Goal: Information Seeking & Learning: Learn about a topic

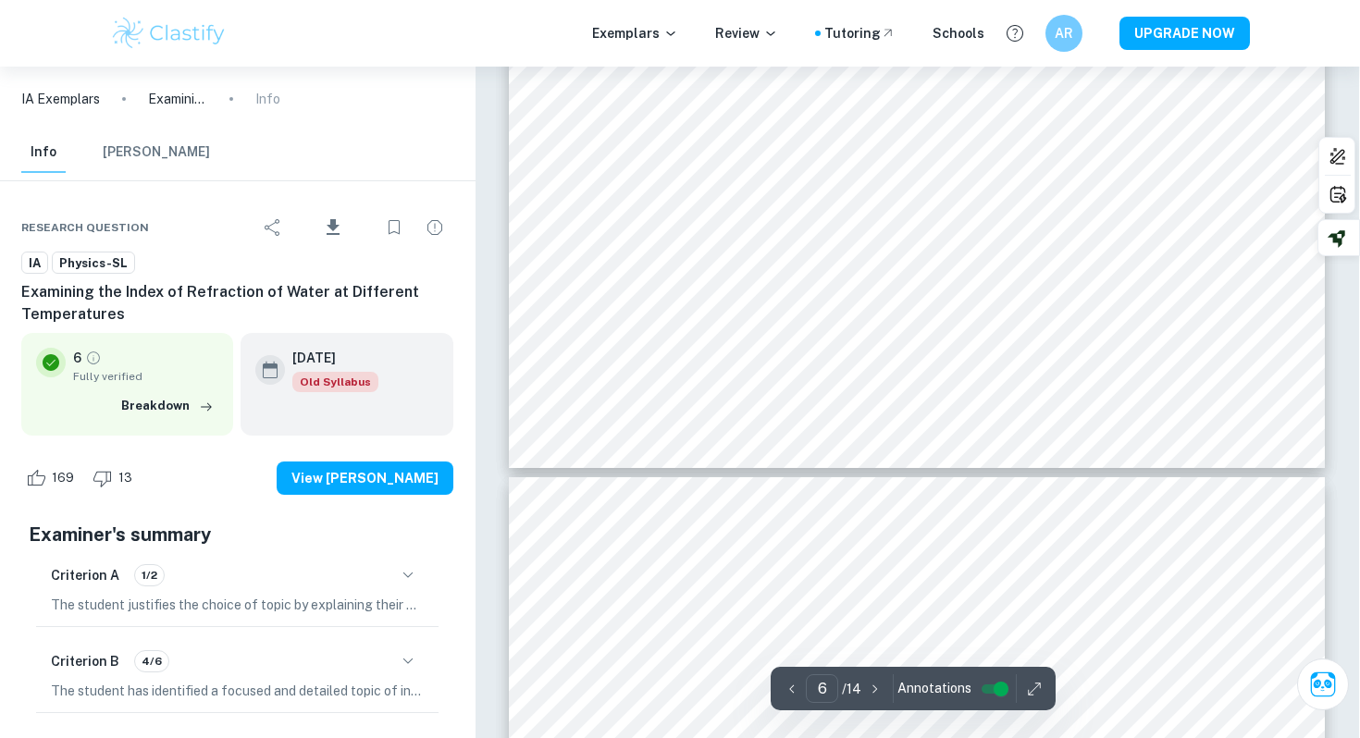
scroll to position [6178, 1]
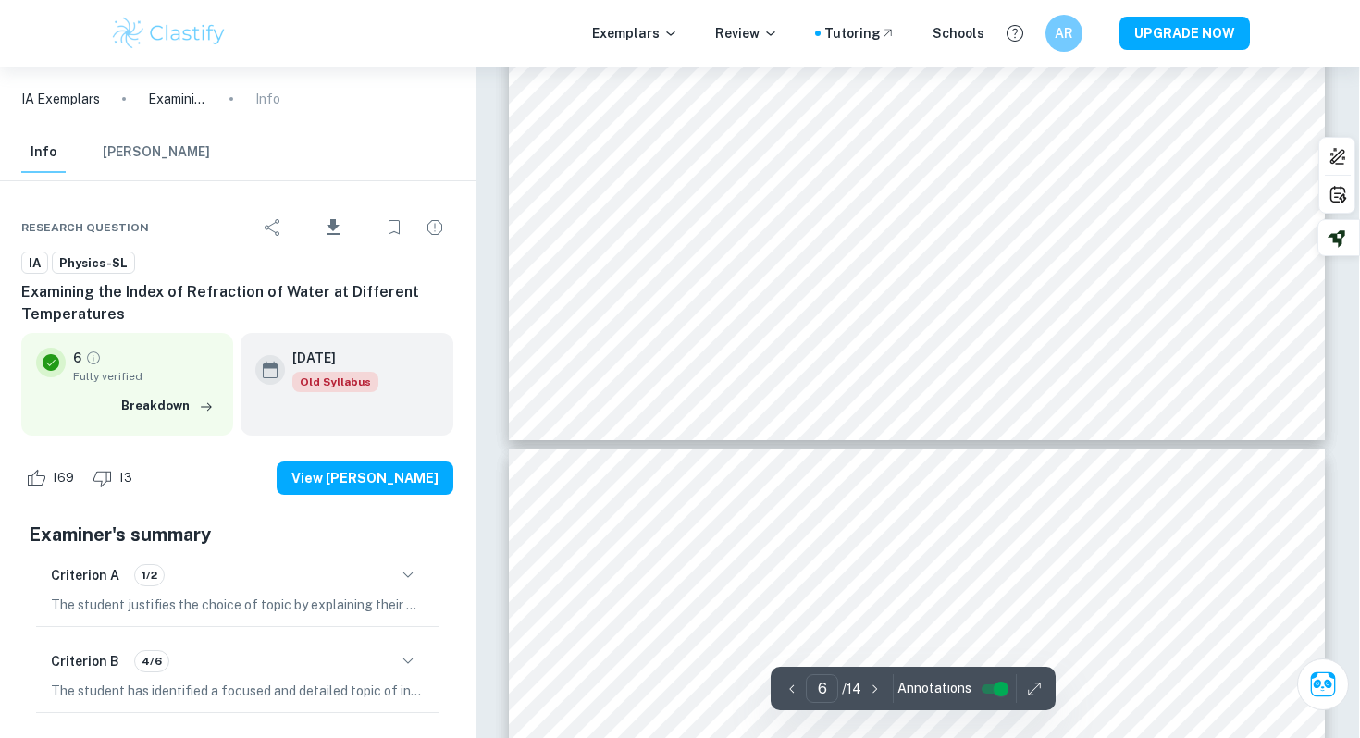
type input "7"
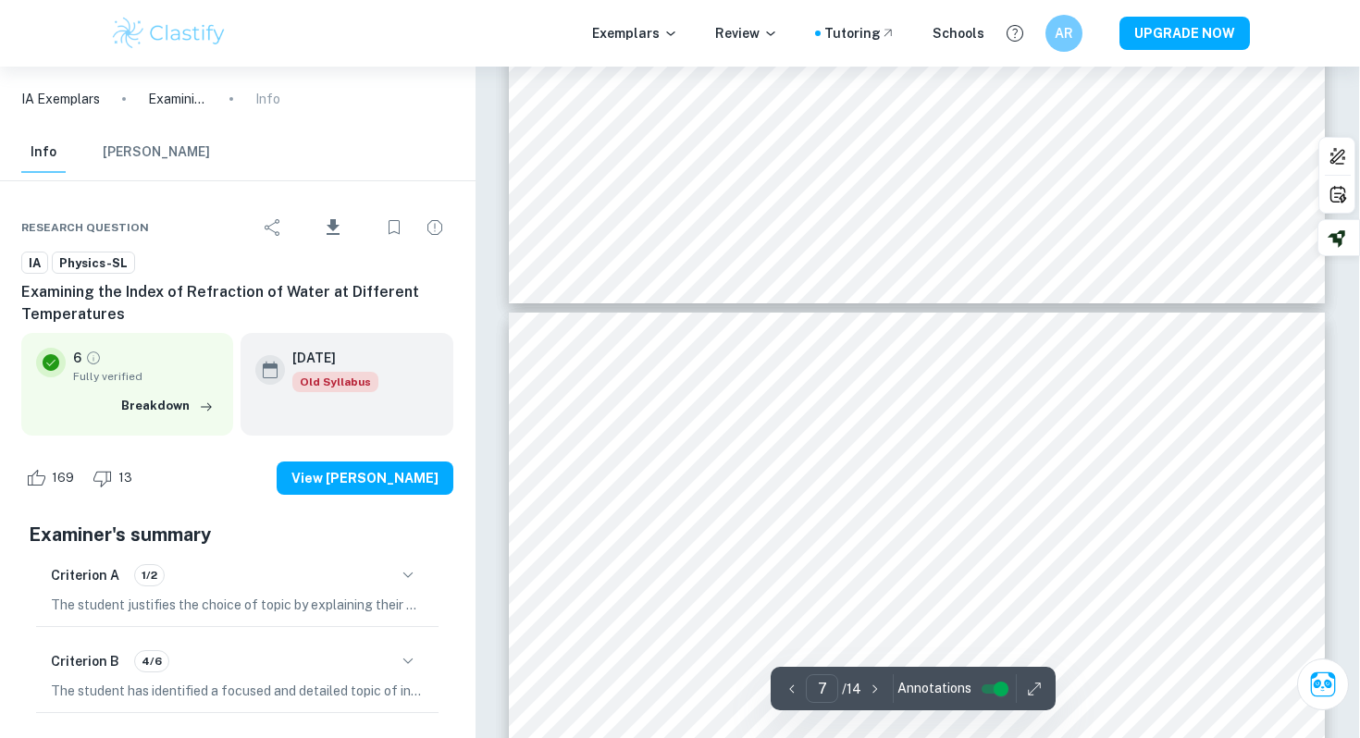
scroll to position [6464, 1]
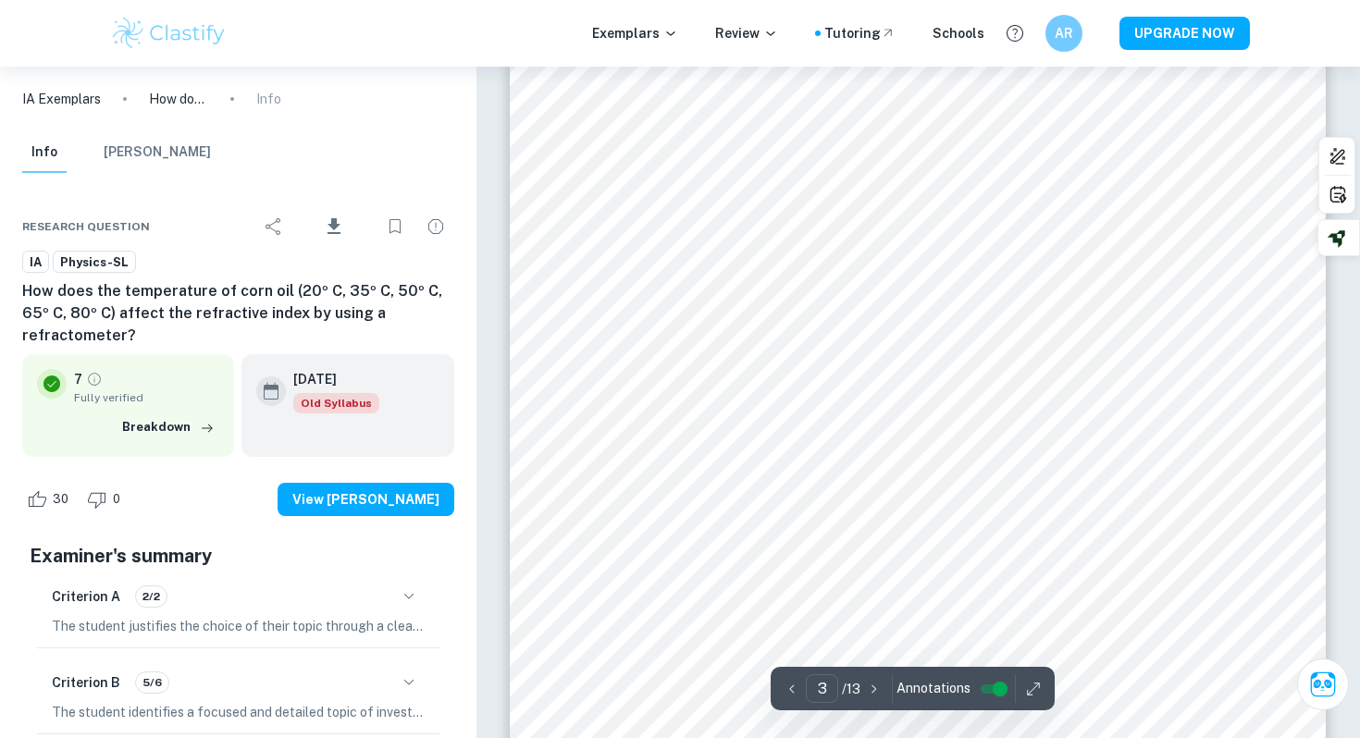
scroll to position [2690, 0]
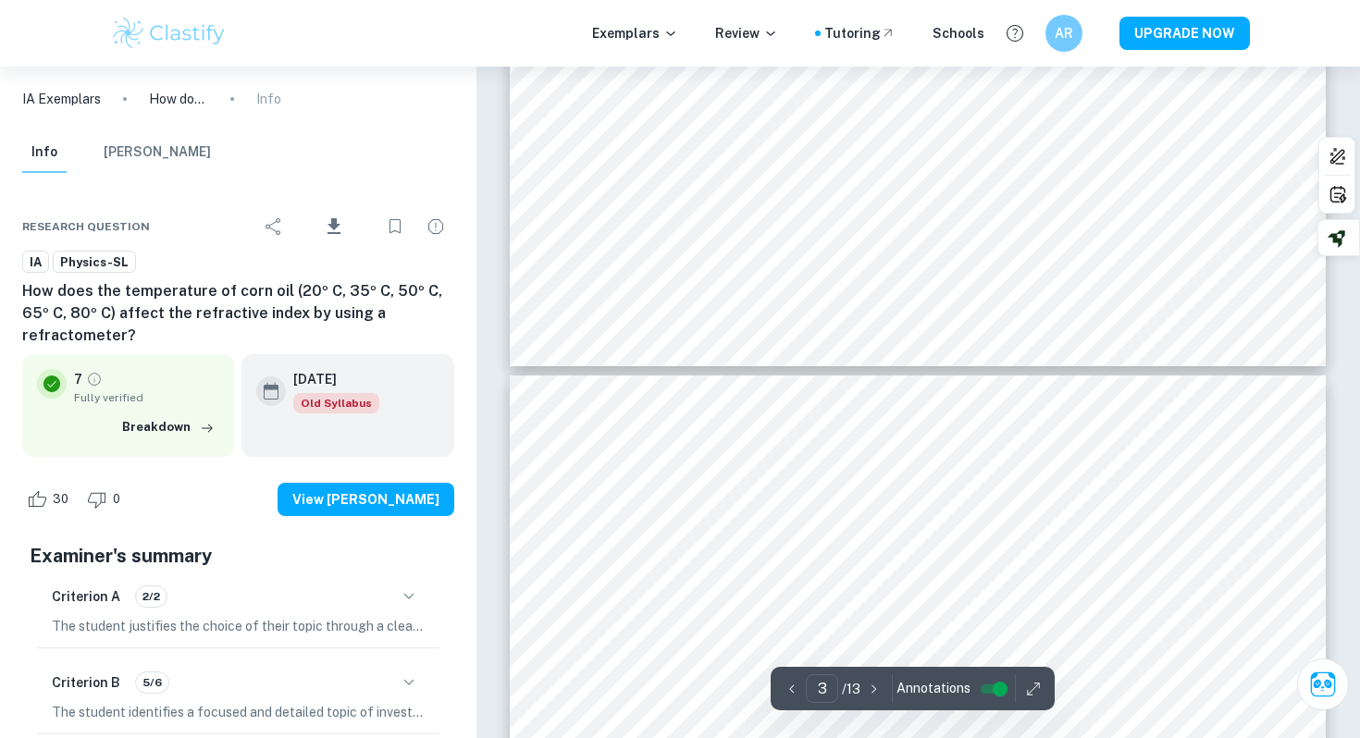
type input "4"
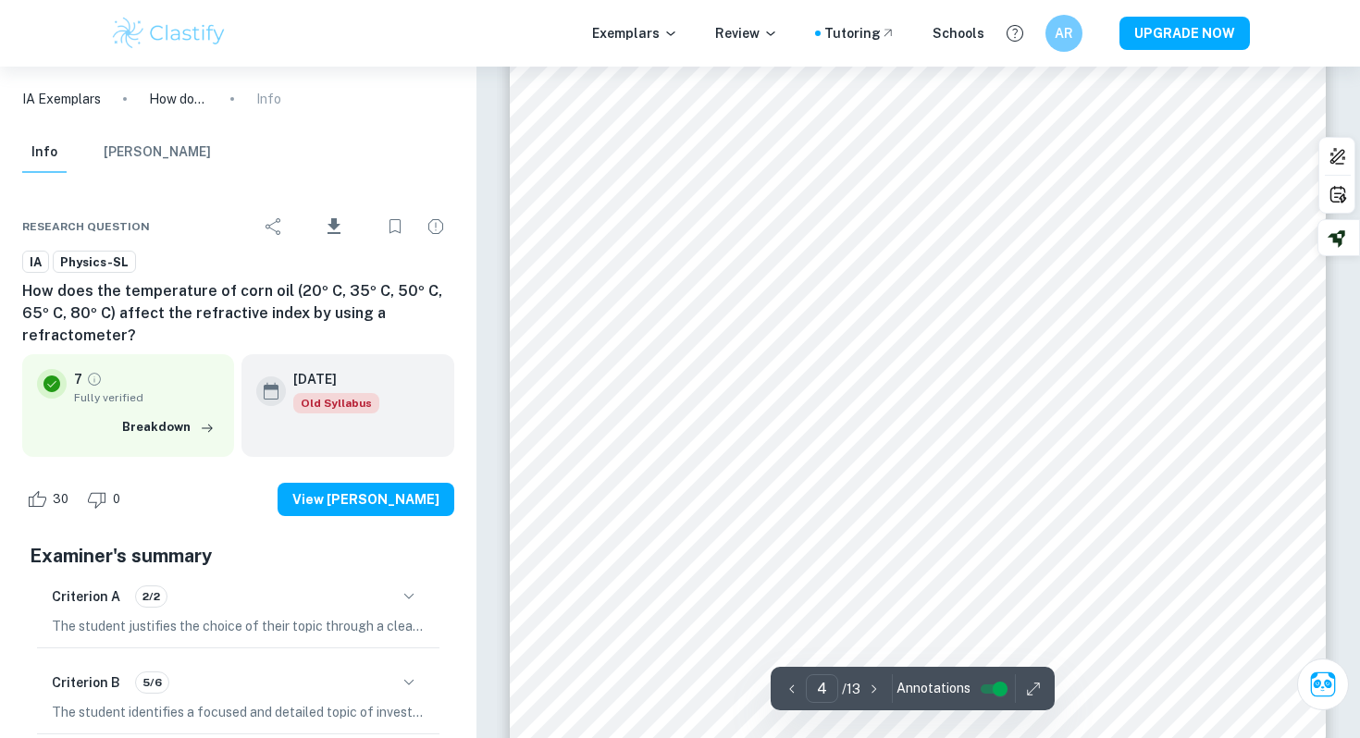
scroll to position [3825, 0]
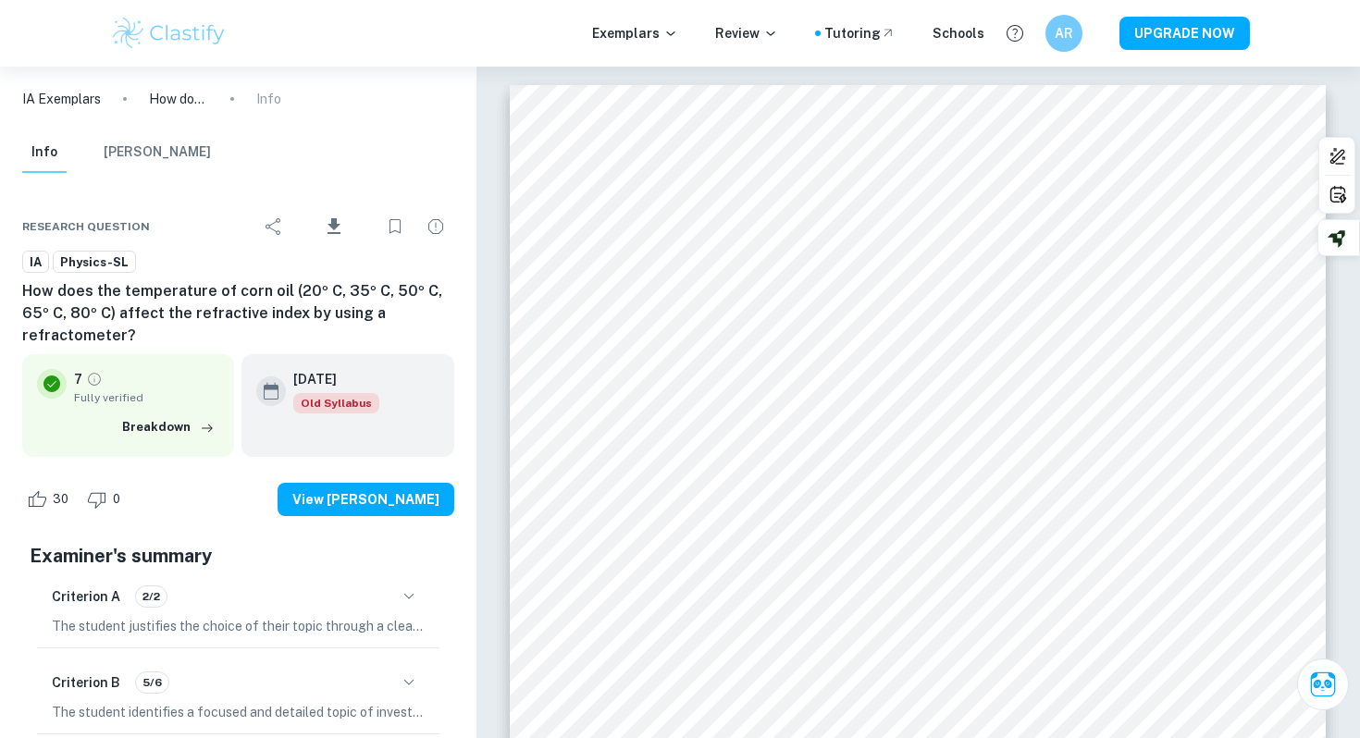
scroll to position [3825, 0]
